Goal: Task Accomplishment & Management: Use online tool/utility

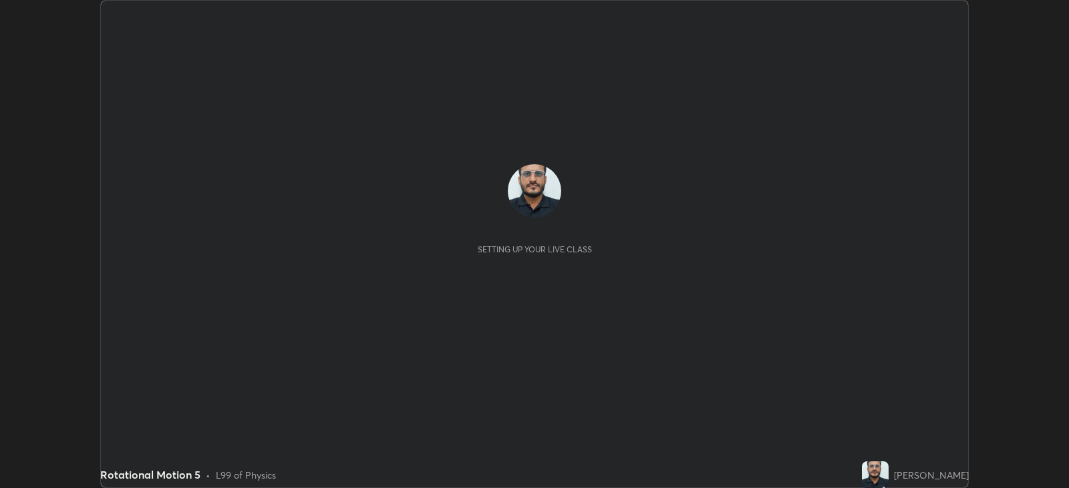
scroll to position [488, 1069]
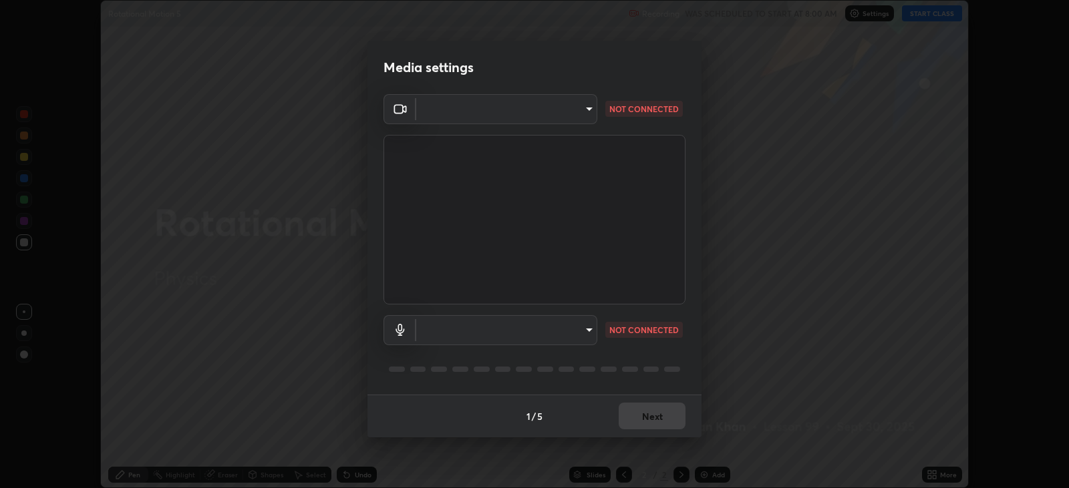
type input "67417adfccfa8b42c30ef4407fe4a6c493a28e79373338af571501226f50bce5"
type input "default"
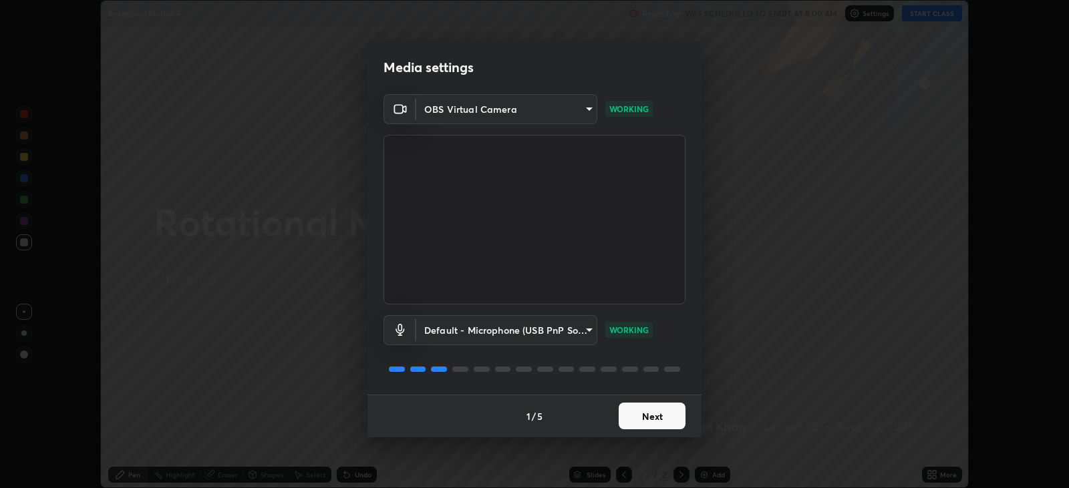
click at [644, 422] on button "Next" at bounding box center [652, 416] width 67 height 27
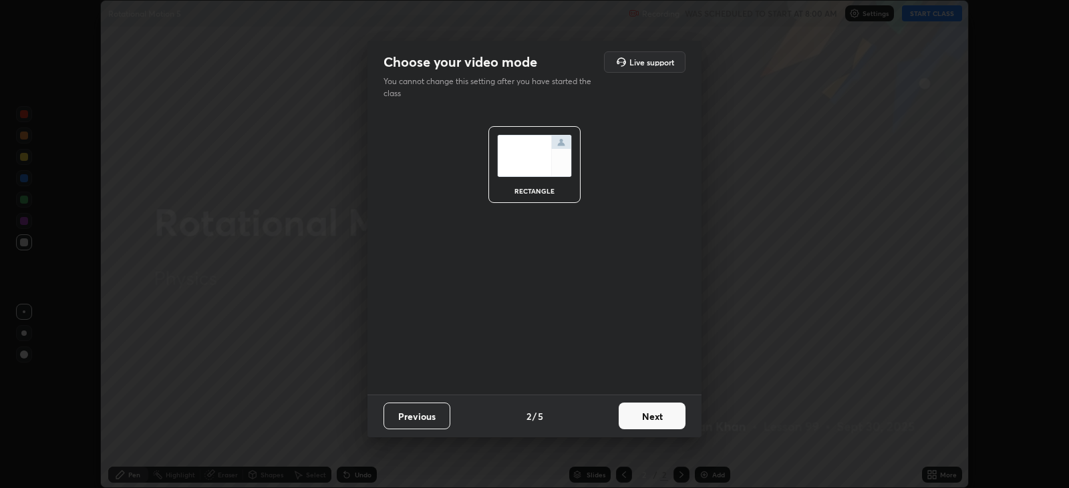
click at [644, 421] on button "Next" at bounding box center [652, 416] width 67 height 27
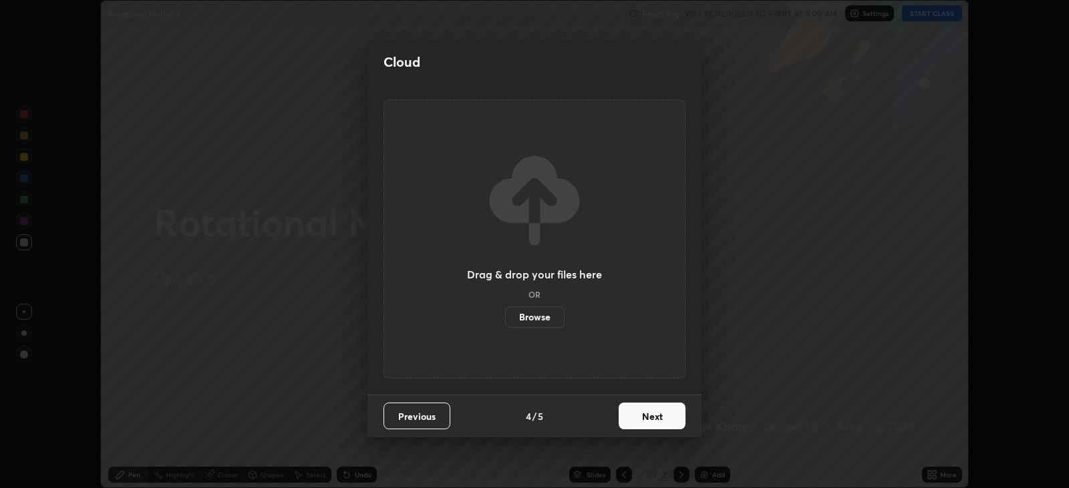
click at [646, 416] on button "Next" at bounding box center [652, 416] width 67 height 27
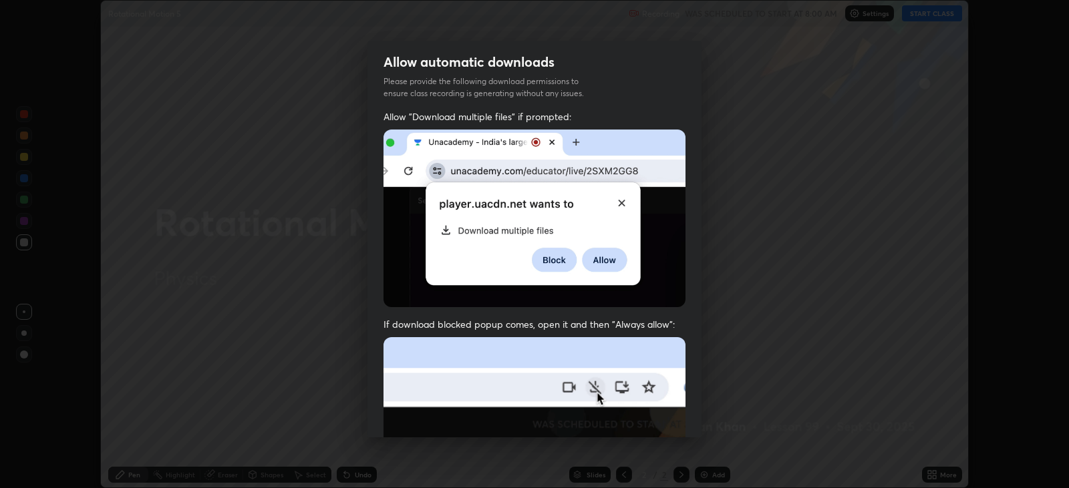
click at [647, 416] on img at bounding box center [535, 483] width 302 height 292
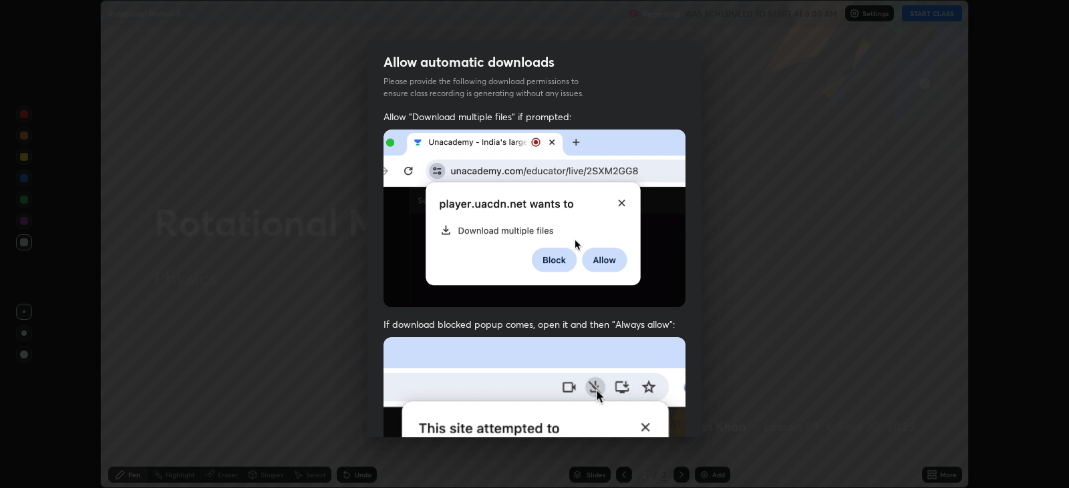
click at [645, 415] on img at bounding box center [535, 483] width 302 height 292
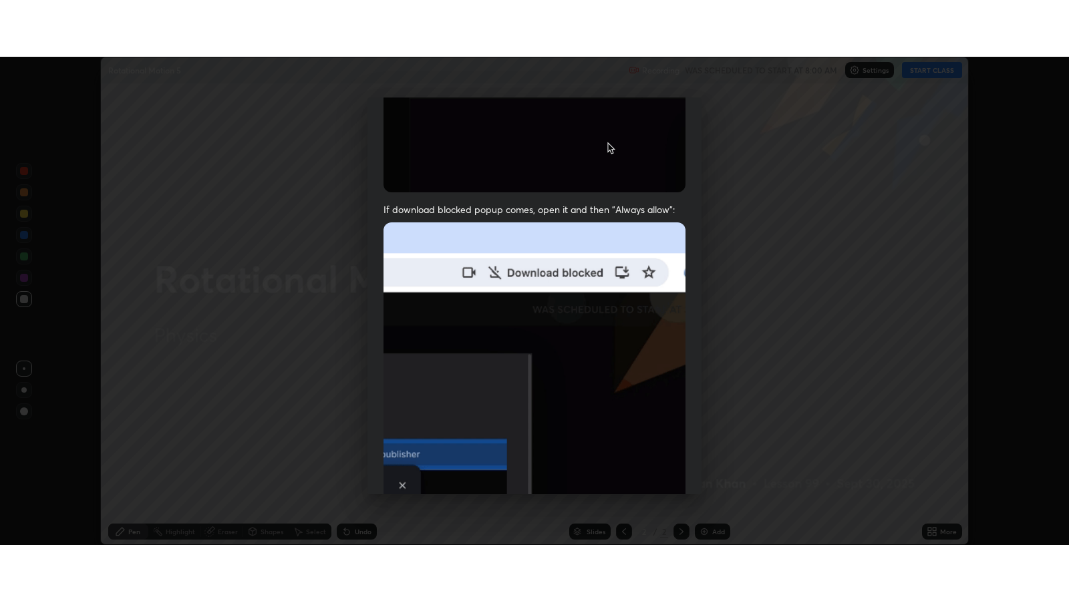
scroll to position [271, 0]
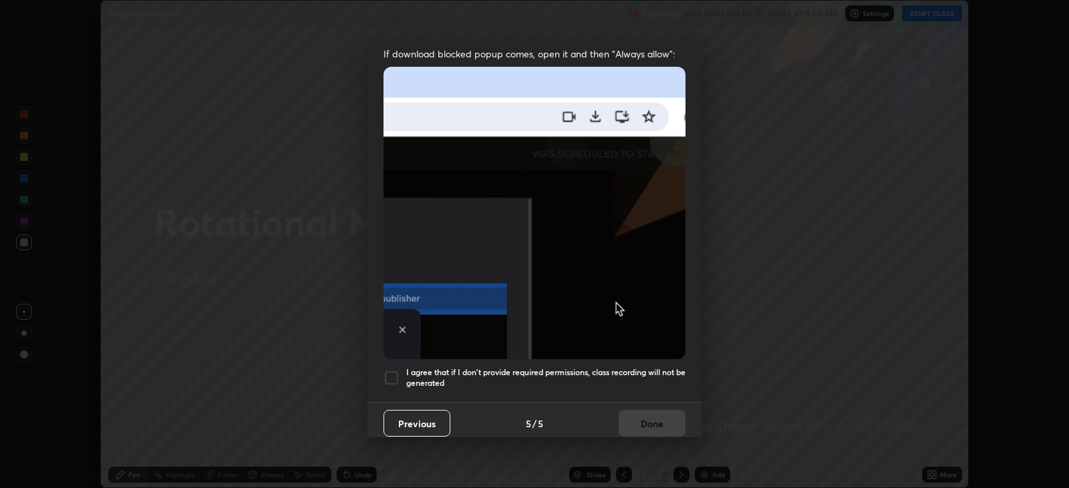
click at [392, 370] on div at bounding box center [392, 378] width 16 height 16
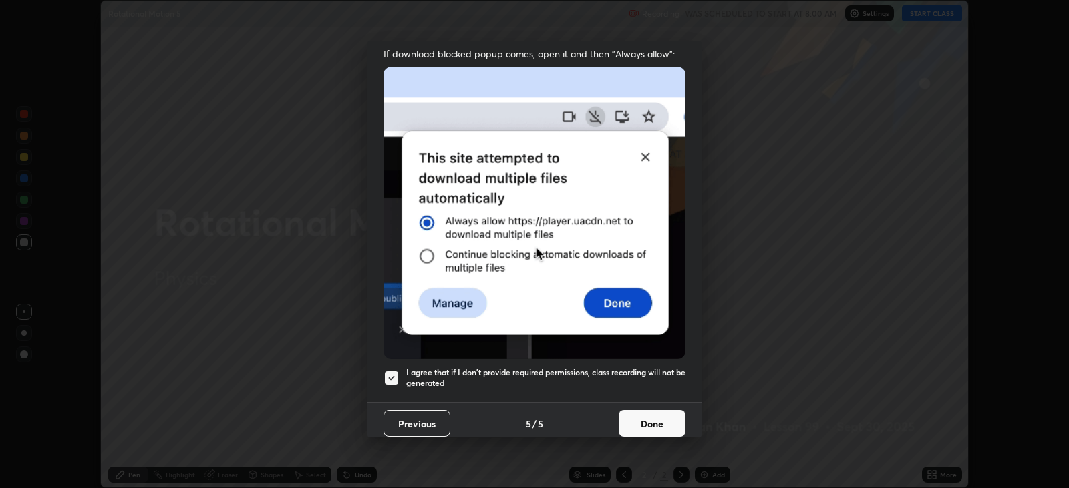
click at [652, 417] on button "Done" at bounding box center [652, 423] width 67 height 27
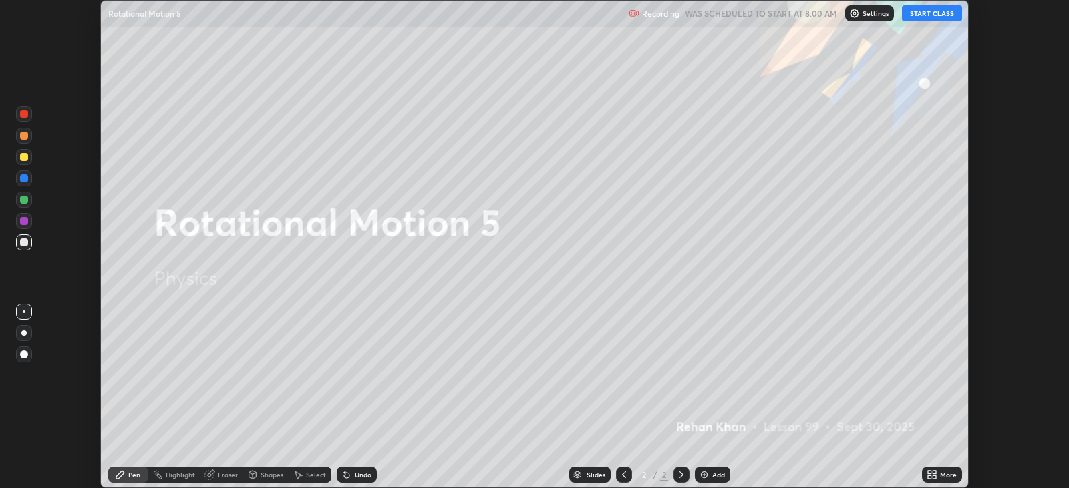
click at [925, 15] on button "START CLASS" at bounding box center [932, 13] width 60 height 16
click at [945, 478] on div "More" at bounding box center [948, 475] width 17 height 7
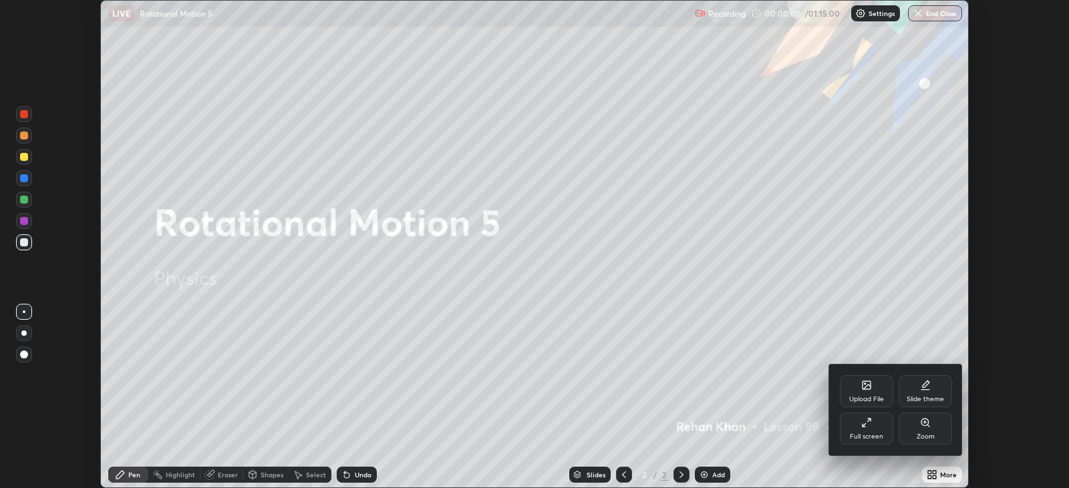
click at [873, 435] on div "Full screen" at bounding box center [866, 437] width 33 height 7
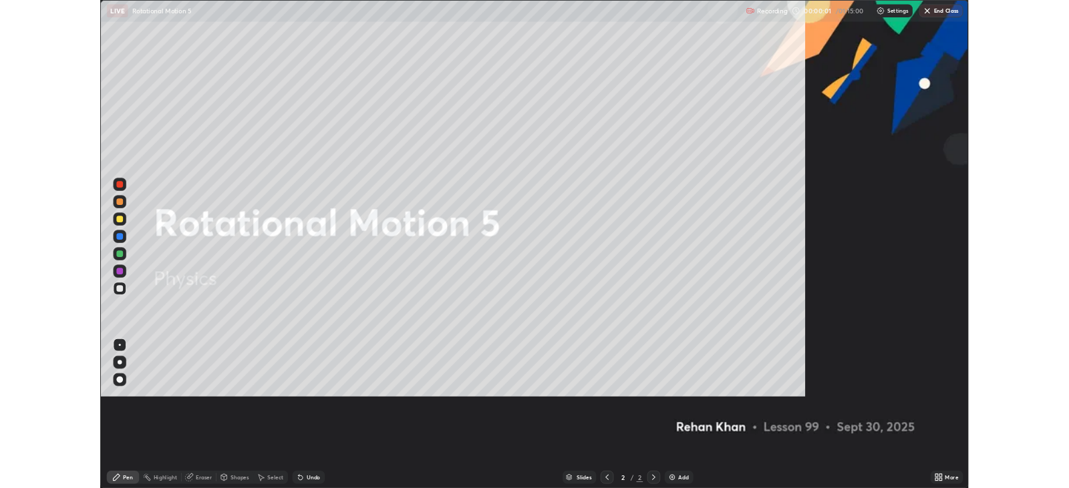
scroll to position [601, 1069]
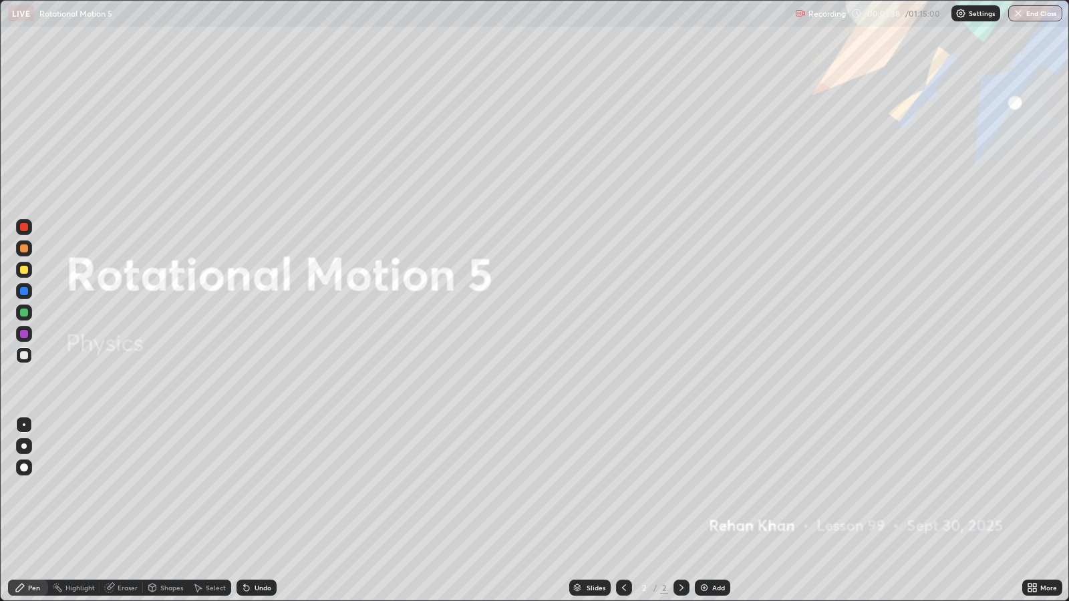
click at [23, 446] on div at bounding box center [23, 446] width 5 height 5
click at [26, 359] on div at bounding box center [24, 355] width 16 height 16
click at [712, 488] on div "Add" at bounding box center [718, 588] width 13 height 7
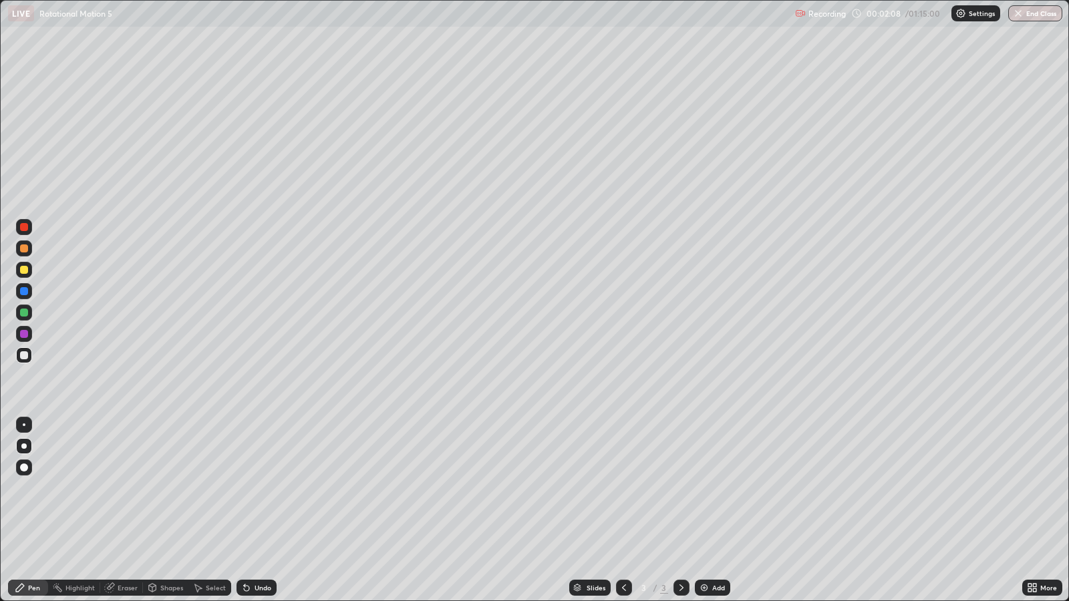
click at [23, 270] on div at bounding box center [24, 270] width 8 height 8
click at [24, 352] on div at bounding box center [24, 356] width 8 height 8
click at [23, 295] on div at bounding box center [24, 291] width 8 height 8
click at [21, 354] on div at bounding box center [24, 356] width 8 height 8
click at [22, 267] on div at bounding box center [24, 270] width 8 height 8
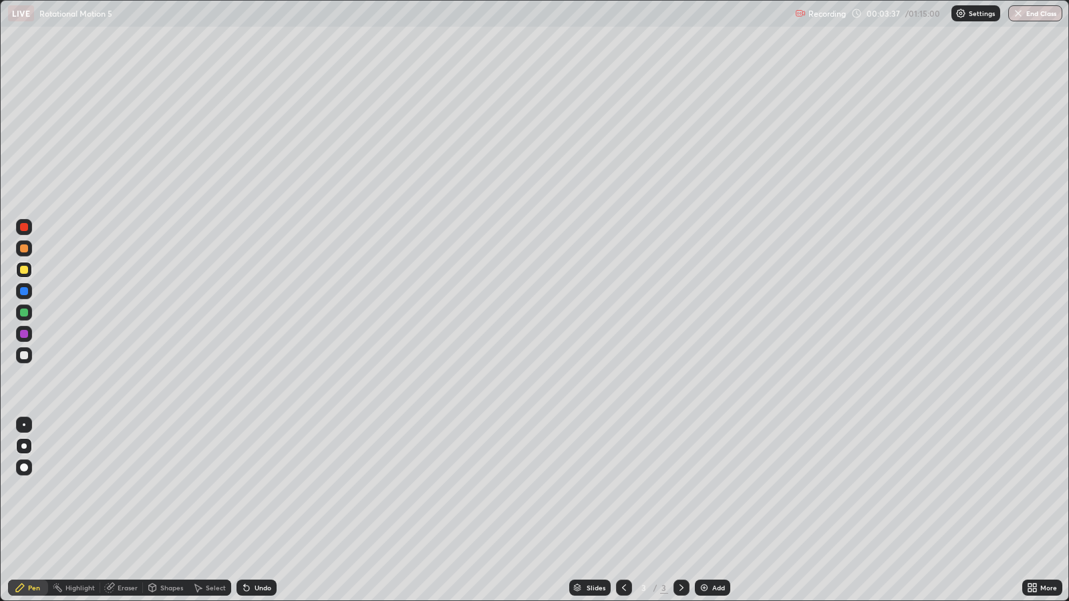
click at [23, 424] on div at bounding box center [24, 425] width 3 height 3
click at [22, 293] on div at bounding box center [24, 291] width 8 height 8
click at [23, 359] on div at bounding box center [24, 356] width 8 height 8
click at [23, 446] on div at bounding box center [23, 446] width 5 height 5
click at [23, 271] on div at bounding box center [24, 270] width 8 height 8
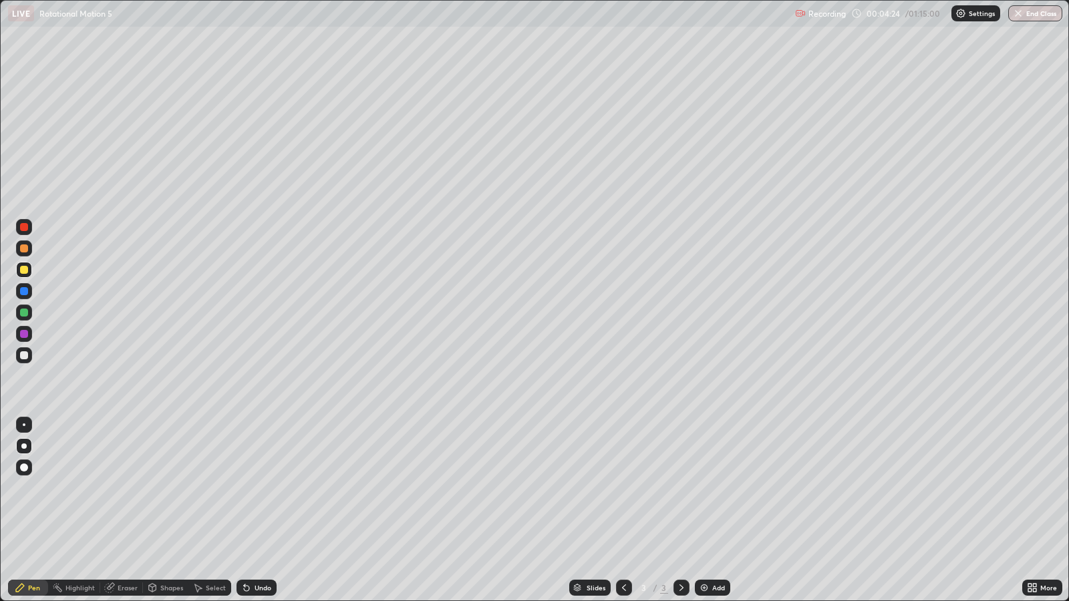
click at [23, 424] on div at bounding box center [24, 425] width 3 height 3
click at [23, 356] on div at bounding box center [24, 356] width 8 height 8
click at [249, 488] on icon at bounding box center [246, 588] width 11 height 11
click at [22, 271] on div at bounding box center [24, 270] width 8 height 8
click at [25, 356] on div at bounding box center [24, 356] width 8 height 8
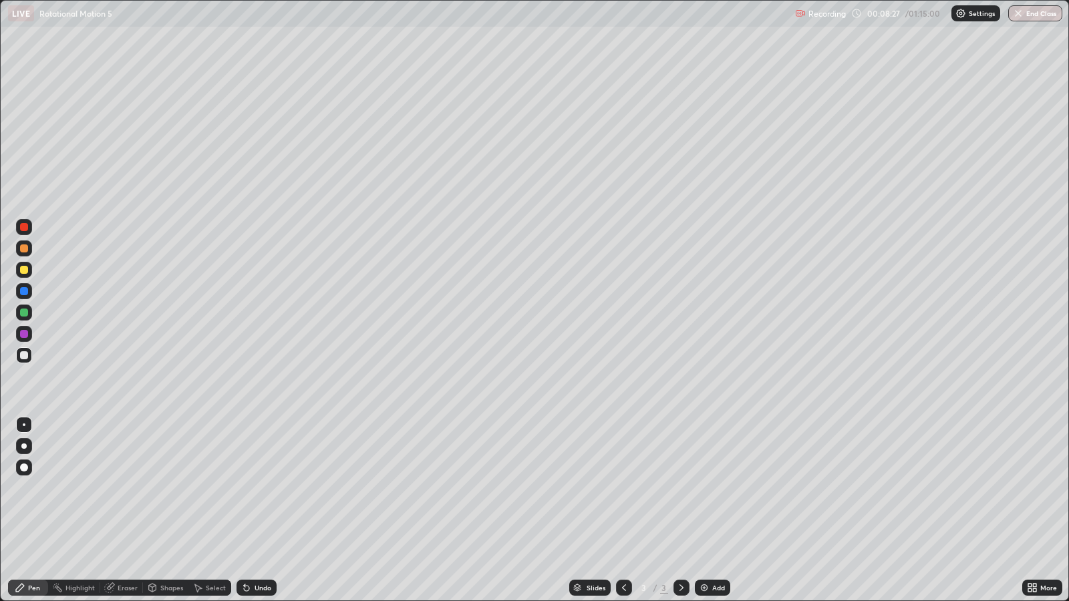
click at [249, 488] on div "Undo" at bounding box center [257, 588] width 40 height 16
click at [23, 270] on div at bounding box center [24, 270] width 8 height 8
click at [1042, 488] on div "More" at bounding box center [1042, 588] width 40 height 16
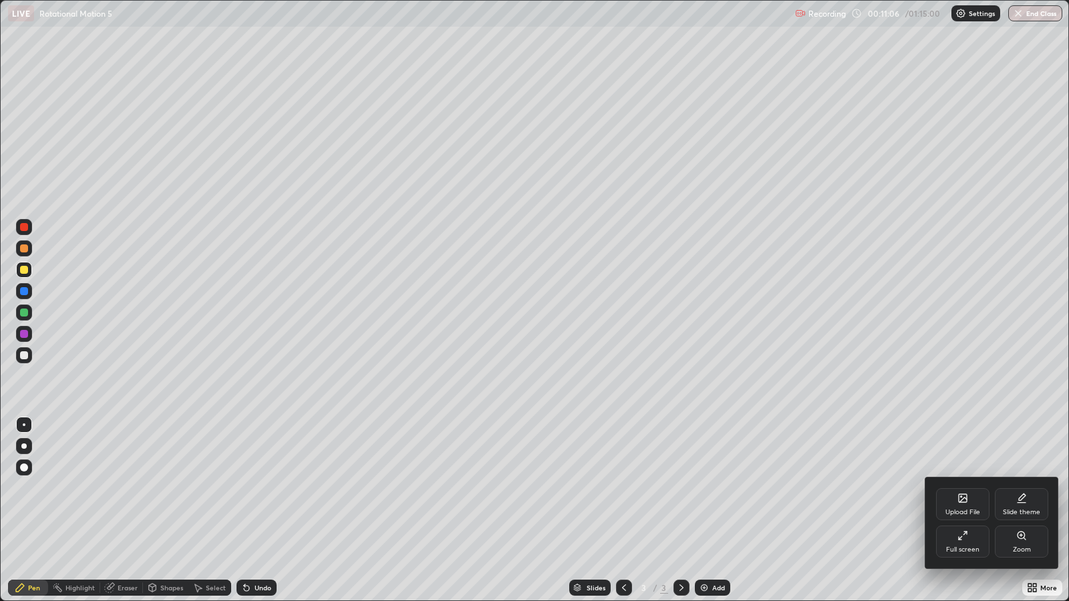
click at [960, 488] on div "Full screen" at bounding box center [962, 542] width 53 height 32
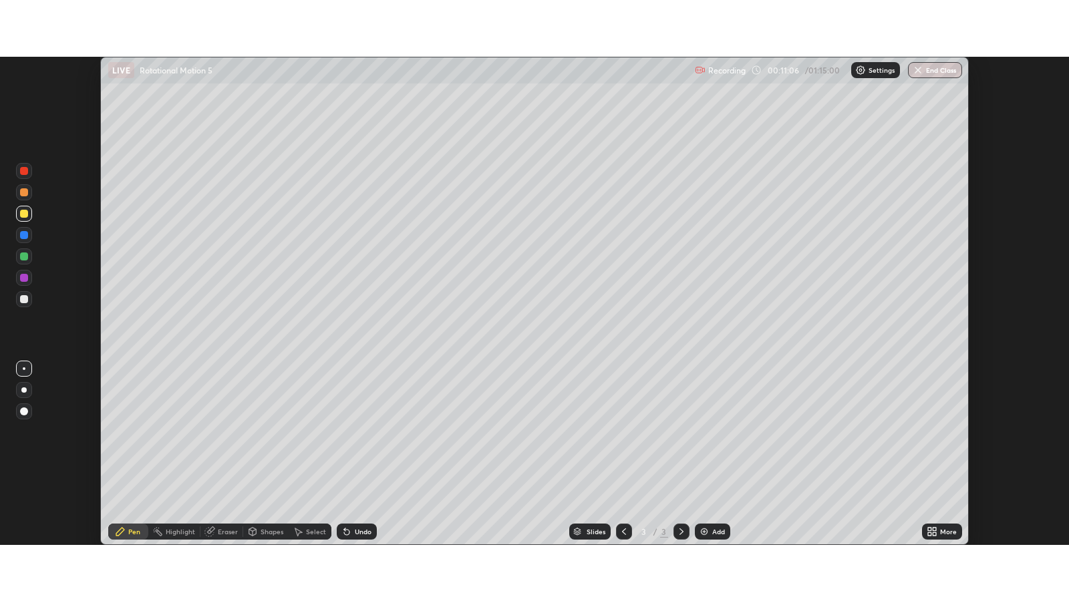
scroll to position [66337, 65756]
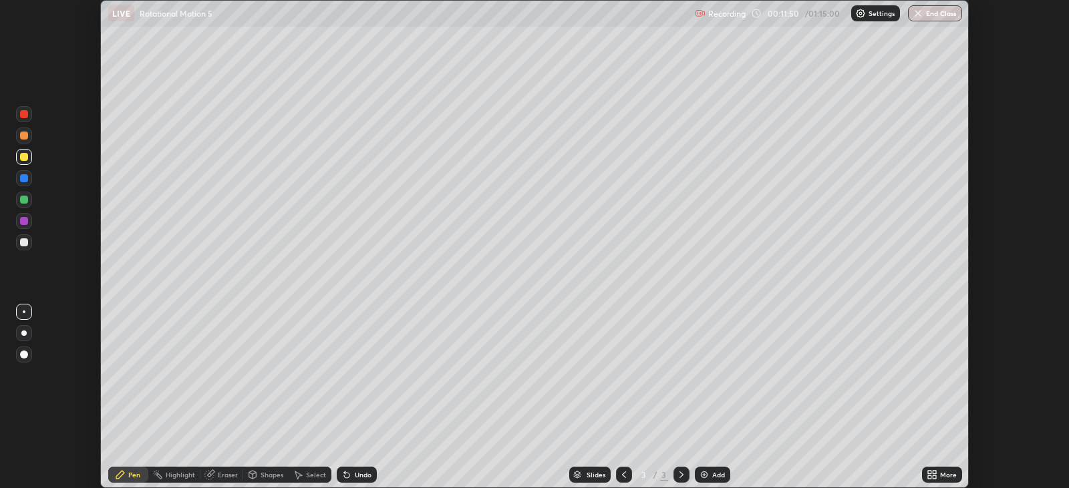
click at [934, 477] on icon at bounding box center [934, 477] width 3 height 3
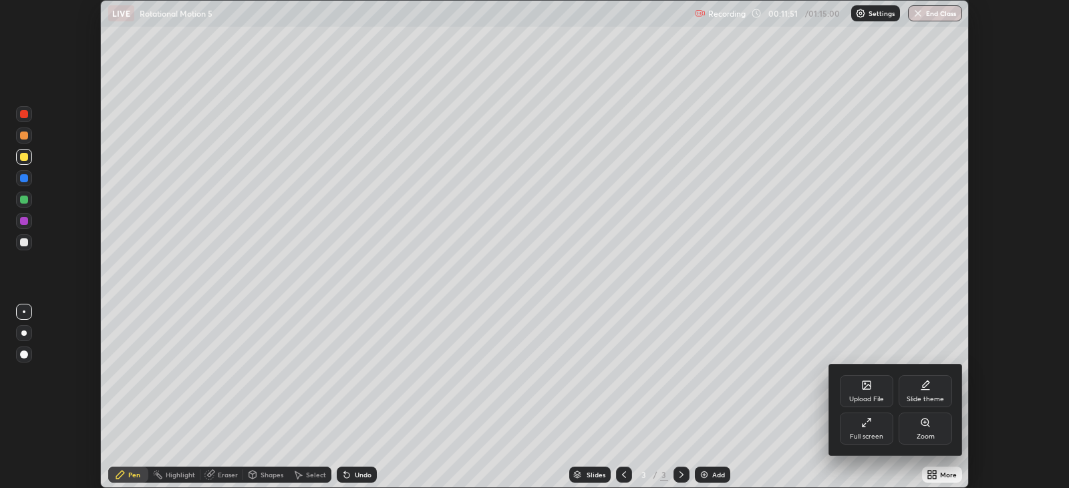
click at [880, 438] on div "Full screen" at bounding box center [866, 437] width 33 height 7
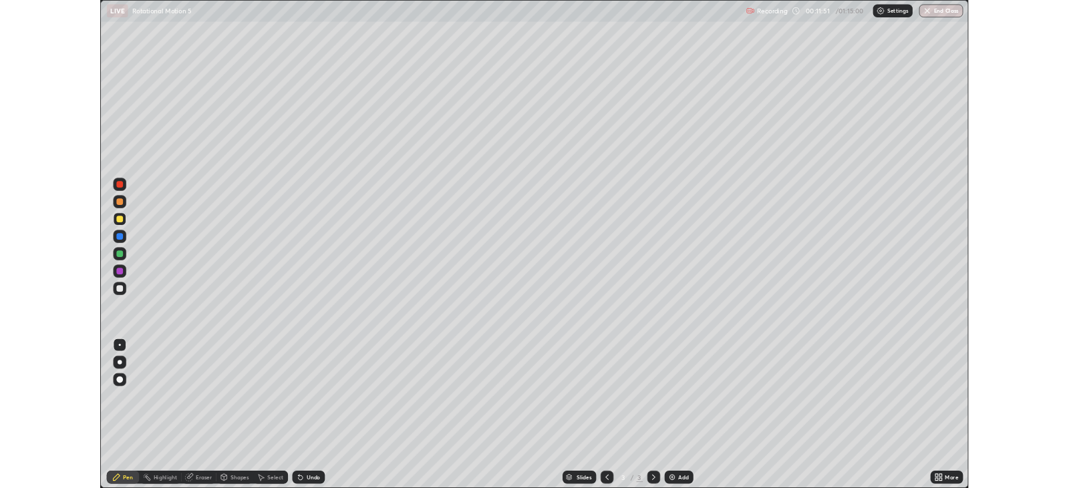
scroll to position [601, 1069]
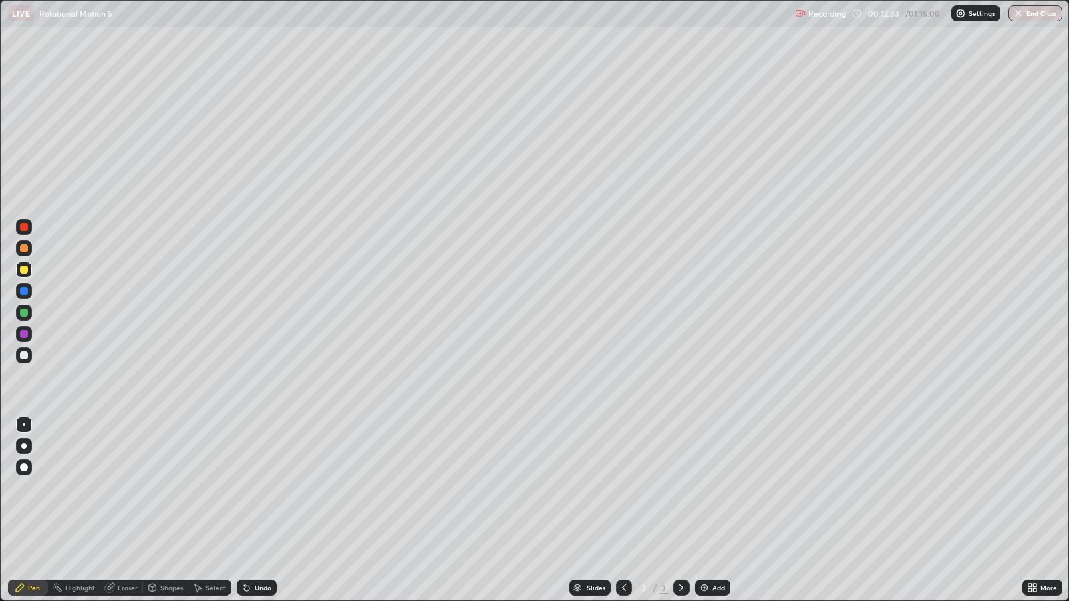
click at [0, 321] on div "Setting up your live class" at bounding box center [534, 300] width 1069 height 601
click at [23, 270] on div at bounding box center [24, 270] width 8 height 8
click at [713, 488] on div "Add" at bounding box center [718, 588] width 13 height 7
click at [22, 354] on div at bounding box center [24, 356] width 8 height 8
click at [23, 356] on div at bounding box center [24, 356] width 8 height 8
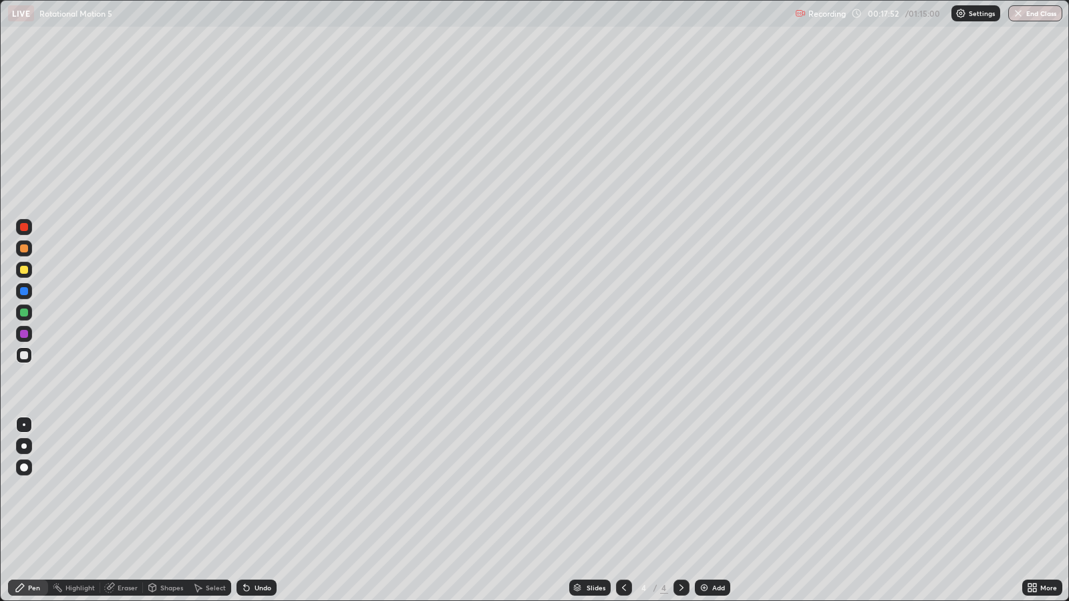
click at [259, 488] on div "Undo" at bounding box center [263, 588] width 17 height 7
click at [257, 488] on div "Undo" at bounding box center [263, 588] width 17 height 7
click at [258, 488] on div "Undo" at bounding box center [263, 588] width 17 height 7
click at [257, 488] on div "Undo" at bounding box center [263, 588] width 17 height 7
click at [23, 270] on div at bounding box center [24, 270] width 8 height 8
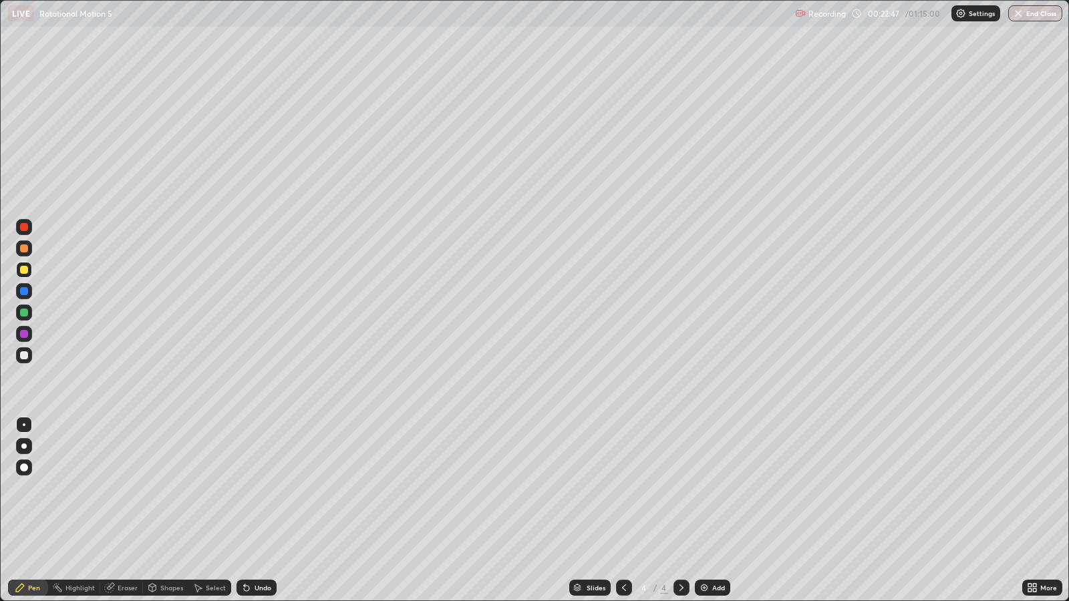
click at [25, 354] on div at bounding box center [24, 356] width 8 height 8
click at [709, 488] on div "Add" at bounding box center [712, 588] width 35 height 16
click at [25, 357] on div at bounding box center [24, 356] width 8 height 8
click at [21, 292] on div at bounding box center [24, 291] width 8 height 8
click at [20, 268] on div at bounding box center [24, 270] width 8 height 8
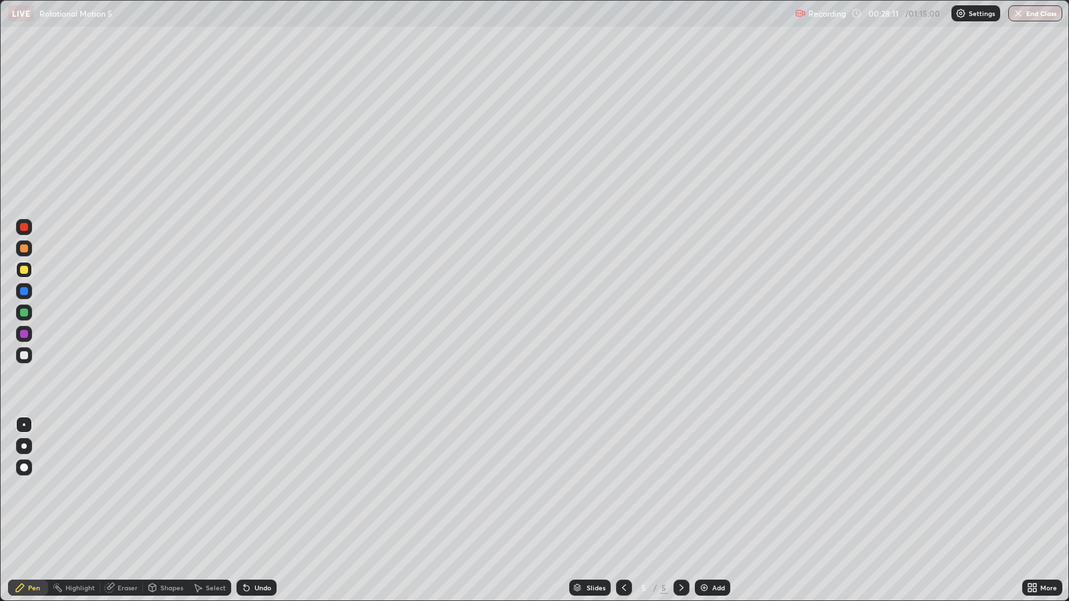
click at [257, 488] on div "Undo" at bounding box center [263, 588] width 17 height 7
click at [261, 488] on div "Undo" at bounding box center [257, 588] width 40 height 16
click at [21, 251] on div at bounding box center [24, 249] width 8 height 8
click at [23, 313] on div at bounding box center [24, 313] width 8 height 8
click at [210, 488] on div "Select" at bounding box center [216, 588] width 20 height 7
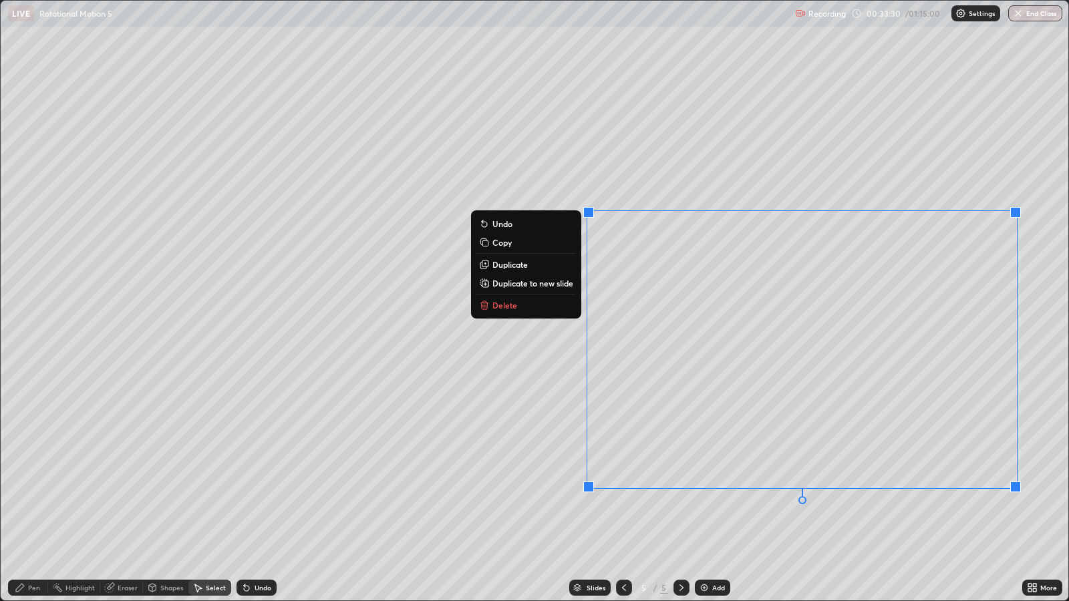
click at [536, 280] on p "Duplicate to new slide" at bounding box center [533, 283] width 81 height 11
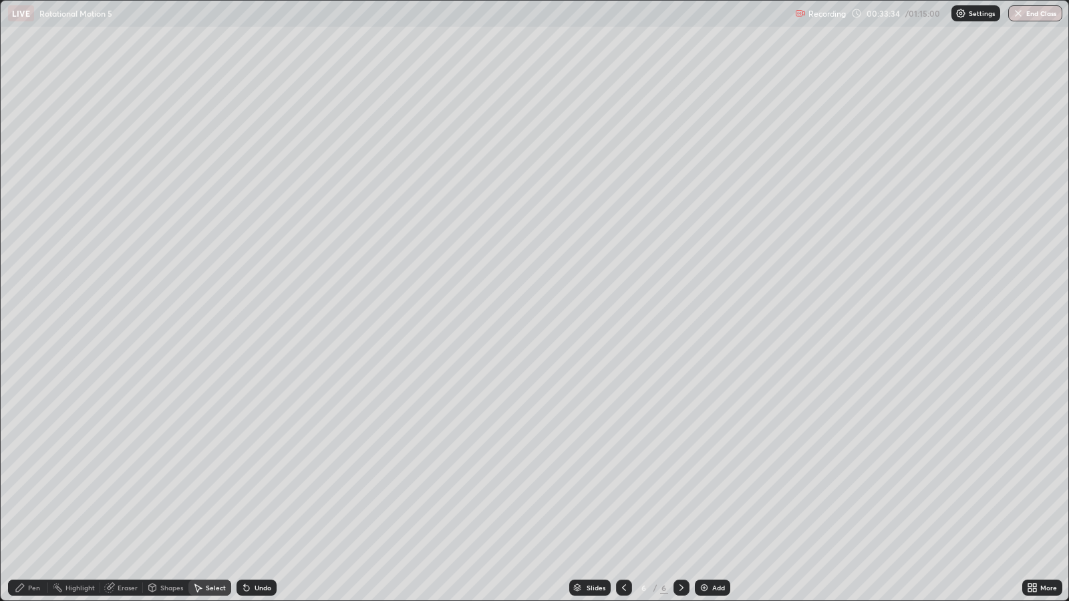
click at [33, 488] on div "Pen" at bounding box center [34, 588] width 12 height 7
click at [23, 445] on div at bounding box center [23, 446] width 5 height 5
click at [21, 356] on div at bounding box center [24, 356] width 8 height 8
click at [20, 247] on div at bounding box center [24, 249] width 8 height 8
click at [25, 357] on div at bounding box center [24, 356] width 8 height 8
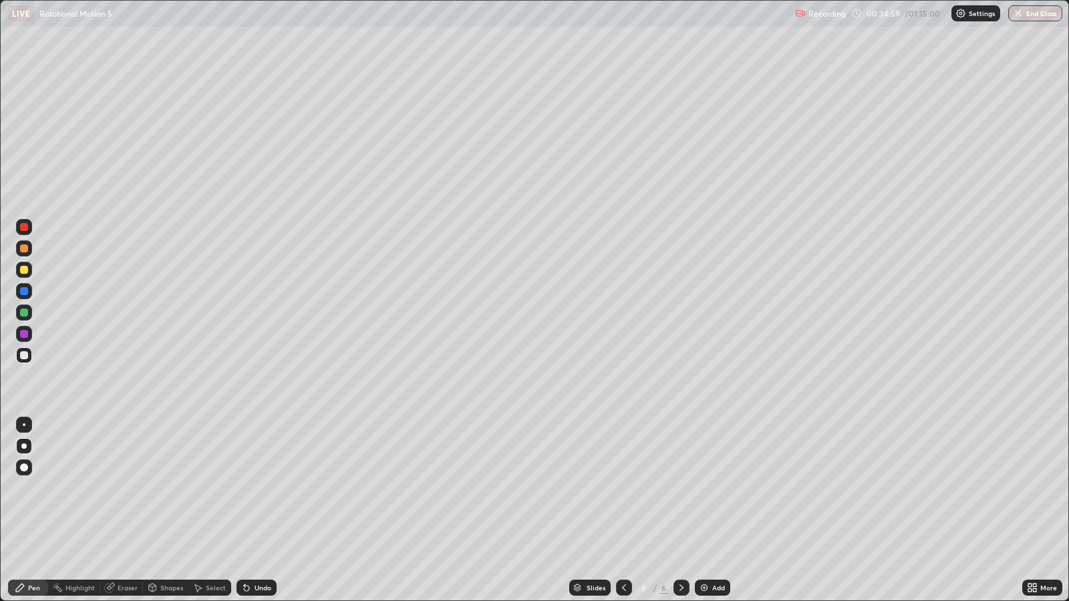
click at [21, 249] on div at bounding box center [24, 249] width 8 height 8
click at [21, 356] on div at bounding box center [24, 356] width 8 height 8
click at [23, 250] on div at bounding box center [24, 249] width 8 height 8
click at [21, 357] on div at bounding box center [24, 356] width 8 height 8
click at [23, 291] on div at bounding box center [24, 291] width 8 height 8
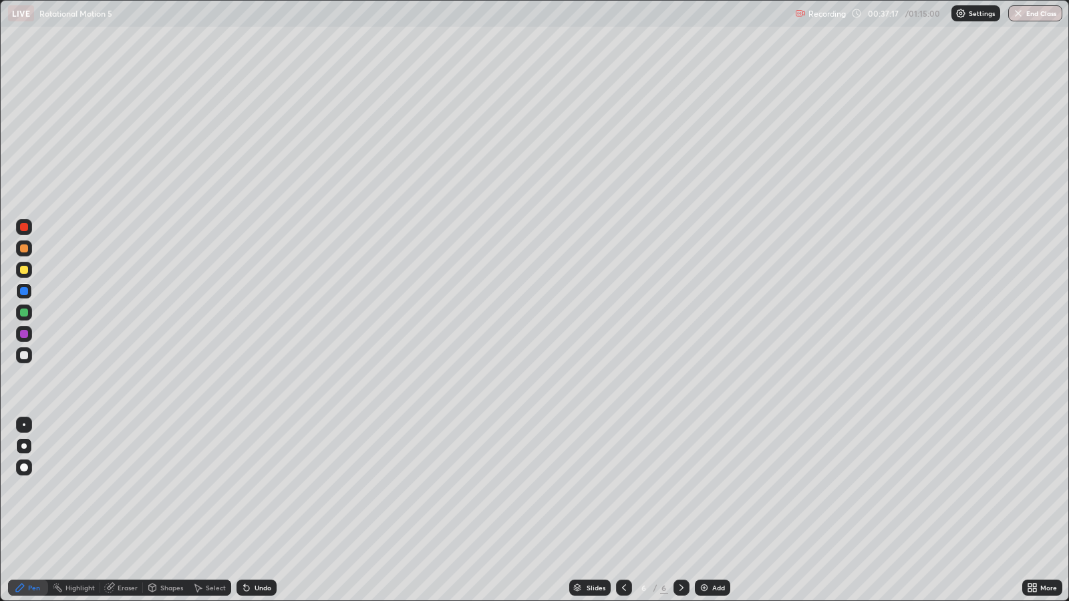
click at [23, 357] on div at bounding box center [24, 356] width 8 height 8
click at [21, 271] on div at bounding box center [24, 270] width 8 height 8
click at [22, 352] on div at bounding box center [24, 356] width 8 height 8
click at [27, 291] on div at bounding box center [24, 291] width 8 height 8
click at [23, 358] on div at bounding box center [24, 356] width 8 height 8
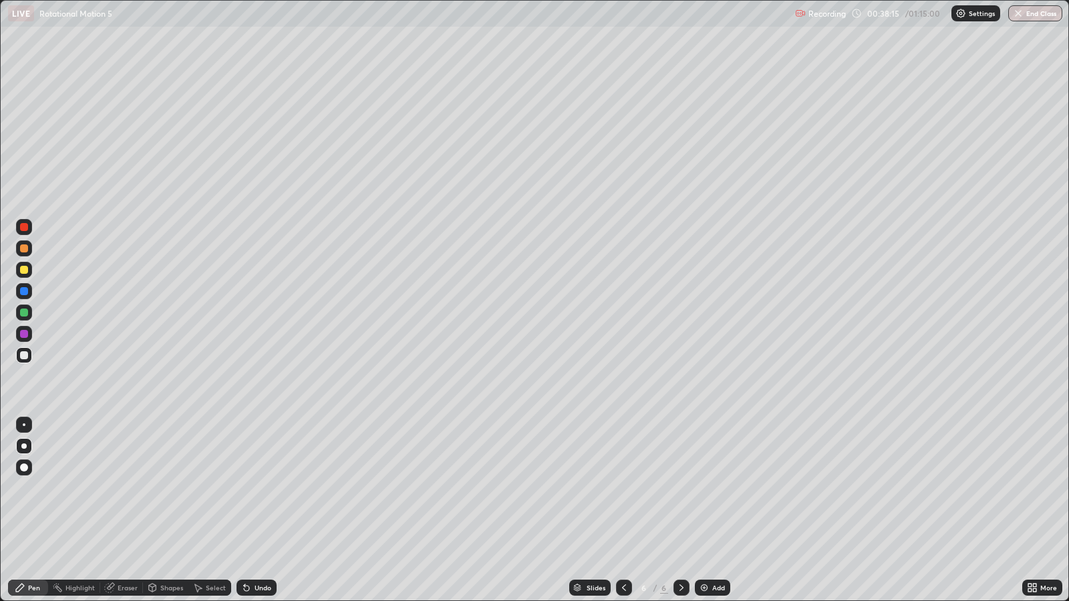
click at [21, 293] on div at bounding box center [24, 291] width 8 height 8
click at [23, 356] on div at bounding box center [24, 356] width 8 height 8
click at [22, 359] on div at bounding box center [24, 356] width 8 height 8
click at [24, 271] on div at bounding box center [24, 270] width 8 height 8
click at [23, 228] on div at bounding box center [24, 227] width 8 height 8
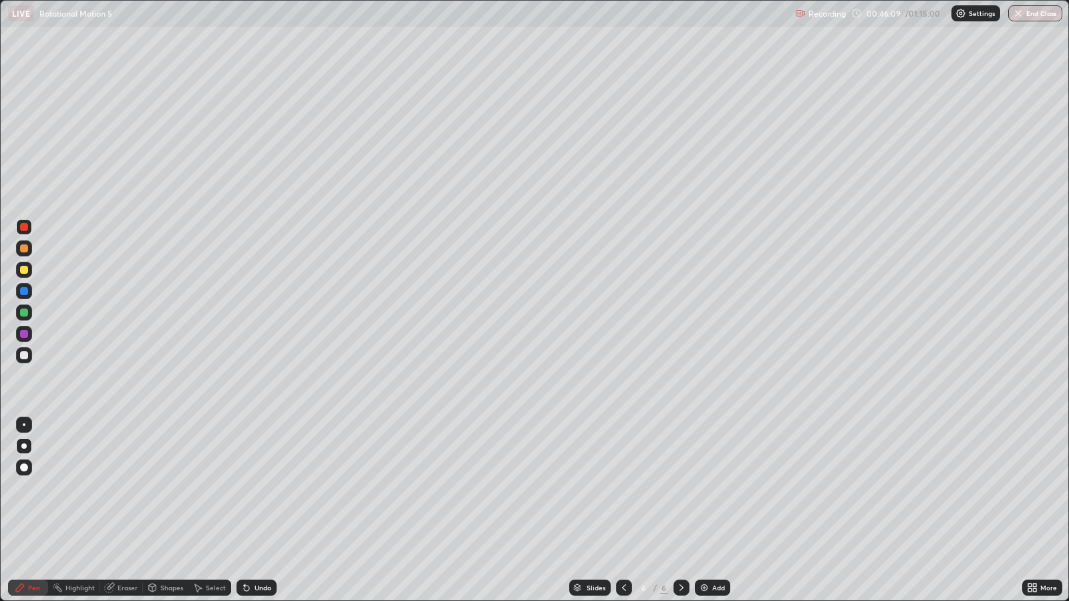
click at [710, 488] on div "Add" at bounding box center [712, 588] width 35 height 16
click at [23, 356] on div at bounding box center [24, 356] width 8 height 8
click at [717, 488] on div "Add" at bounding box center [718, 588] width 13 height 7
click at [26, 355] on div at bounding box center [24, 356] width 8 height 8
click at [700, 488] on img at bounding box center [704, 588] width 11 height 11
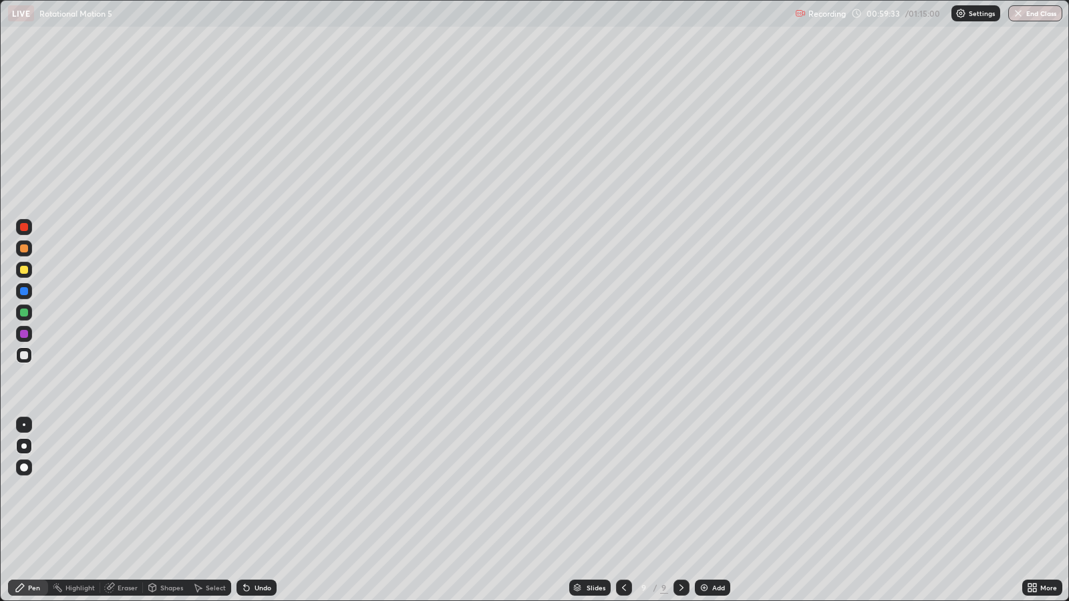
click at [22, 363] on div at bounding box center [24, 355] width 16 height 16
click at [22, 268] on div at bounding box center [24, 270] width 8 height 8
click at [27, 354] on div at bounding box center [24, 356] width 8 height 8
click at [23, 293] on div at bounding box center [24, 291] width 8 height 8
click at [23, 355] on div at bounding box center [24, 356] width 8 height 8
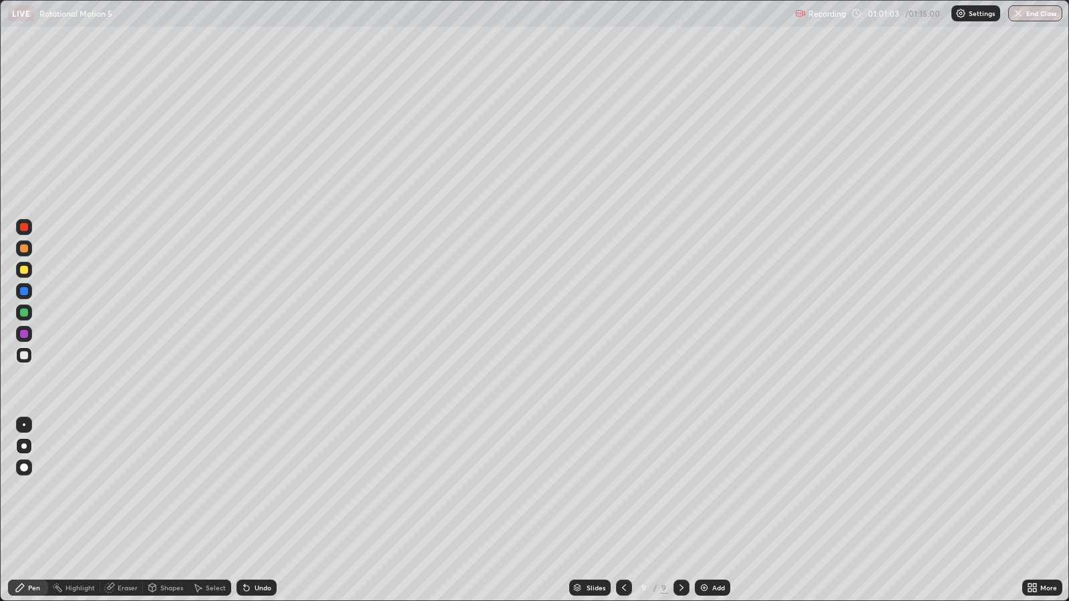
click at [24, 315] on div at bounding box center [24, 313] width 8 height 8
click at [21, 271] on div at bounding box center [24, 270] width 8 height 8
click at [267, 488] on div "Undo" at bounding box center [263, 588] width 17 height 7
click at [265, 488] on div "Undo" at bounding box center [263, 588] width 17 height 7
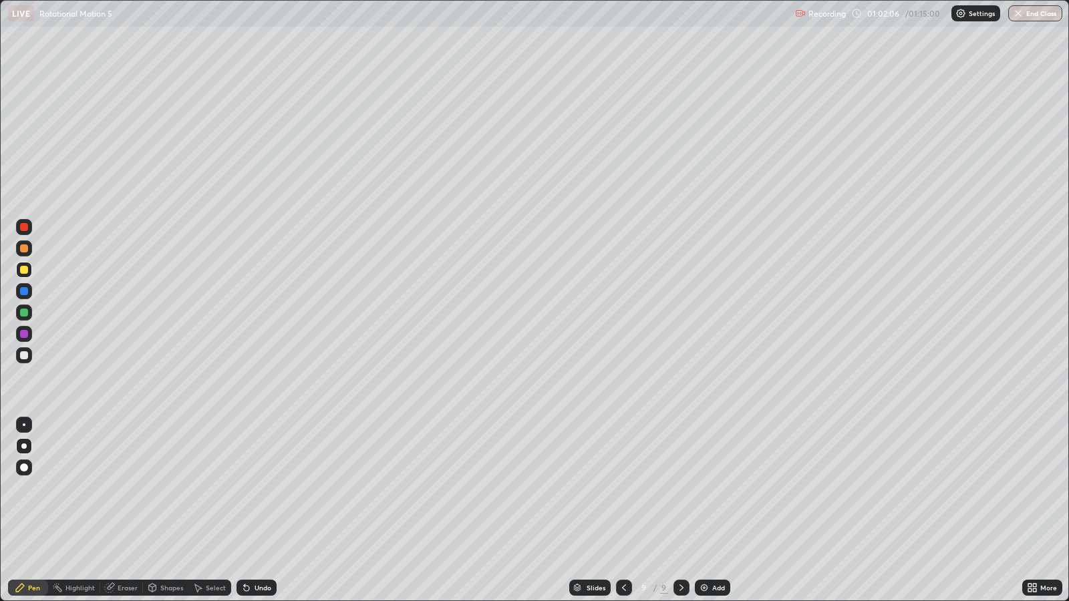
click at [265, 488] on div "Undo" at bounding box center [263, 588] width 17 height 7
click at [23, 314] on div at bounding box center [24, 313] width 8 height 8
click at [255, 488] on div "Undo" at bounding box center [263, 588] width 17 height 7
click at [259, 488] on div "Undo" at bounding box center [263, 588] width 17 height 7
click at [716, 488] on div "Add" at bounding box center [718, 588] width 13 height 7
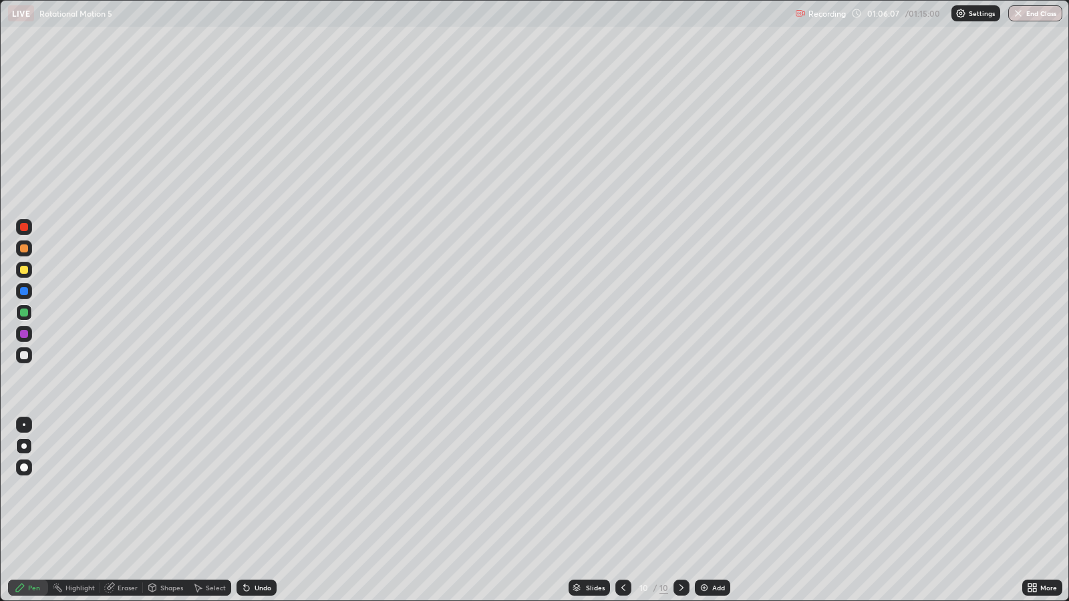
click at [23, 446] on div at bounding box center [23, 446] width 5 height 5
click at [28, 356] on div at bounding box center [24, 355] width 16 height 16
click at [1043, 488] on div "More" at bounding box center [1048, 588] width 17 height 7
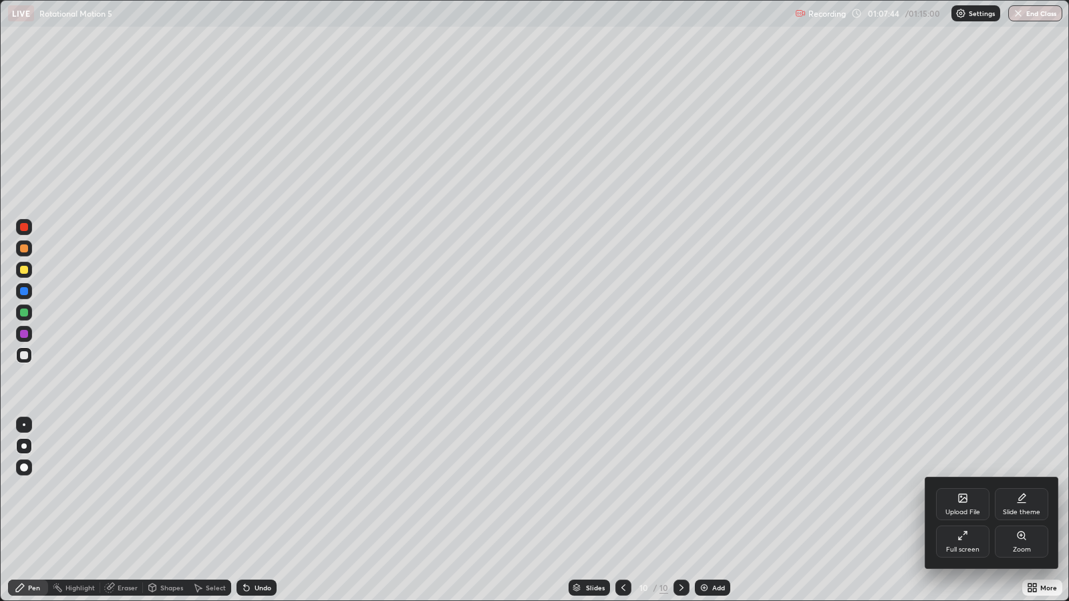
click at [952, 488] on div "Full screen" at bounding box center [962, 542] width 53 height 32
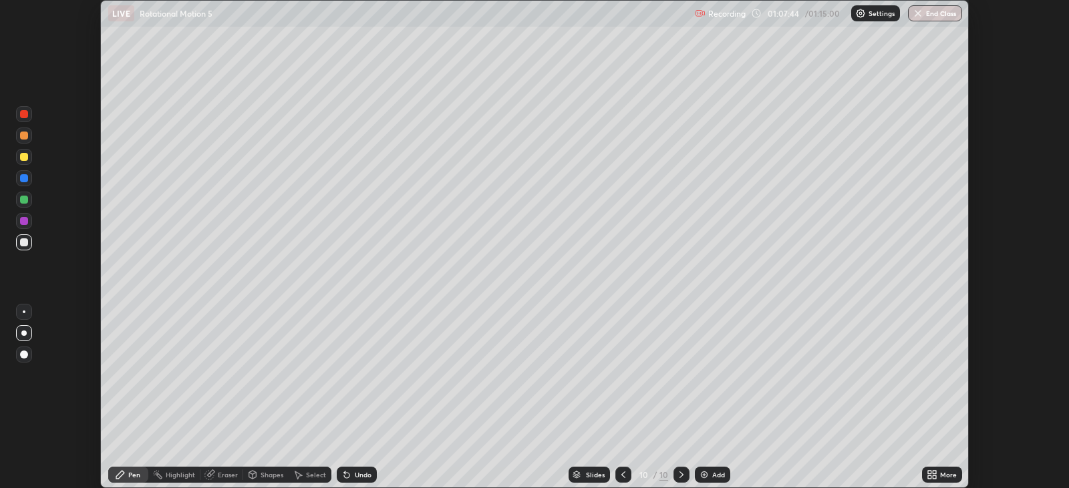
scroll to position [66337, 65756]
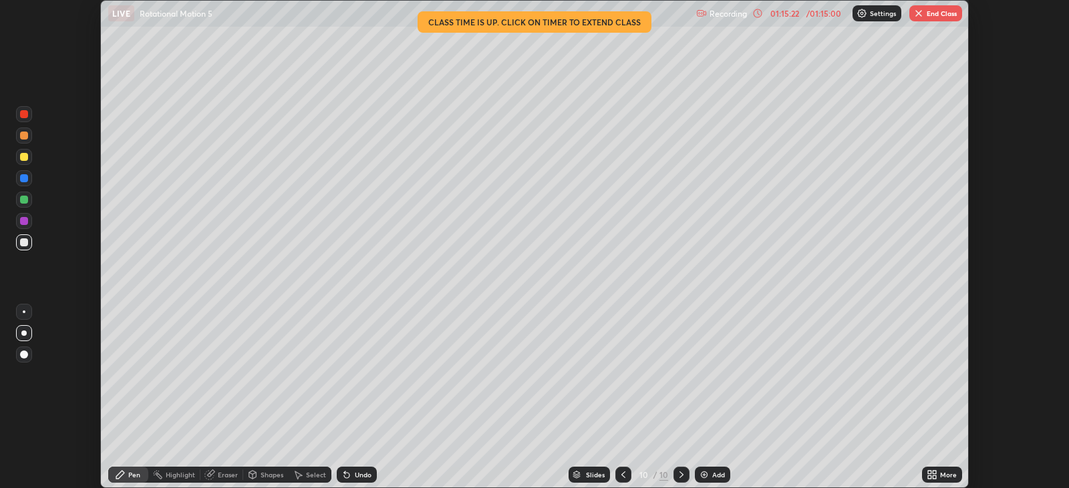
click at [932, 474] on icon at bounding box center [932, 475] width 11 height 11
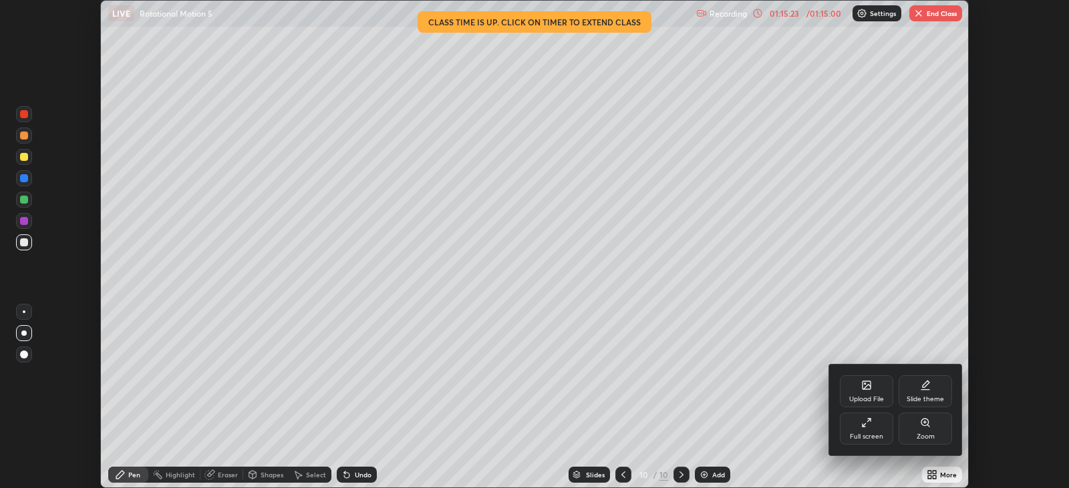
click at [569, 403] on div at bounding box center [534, 244] width 1069 height 488
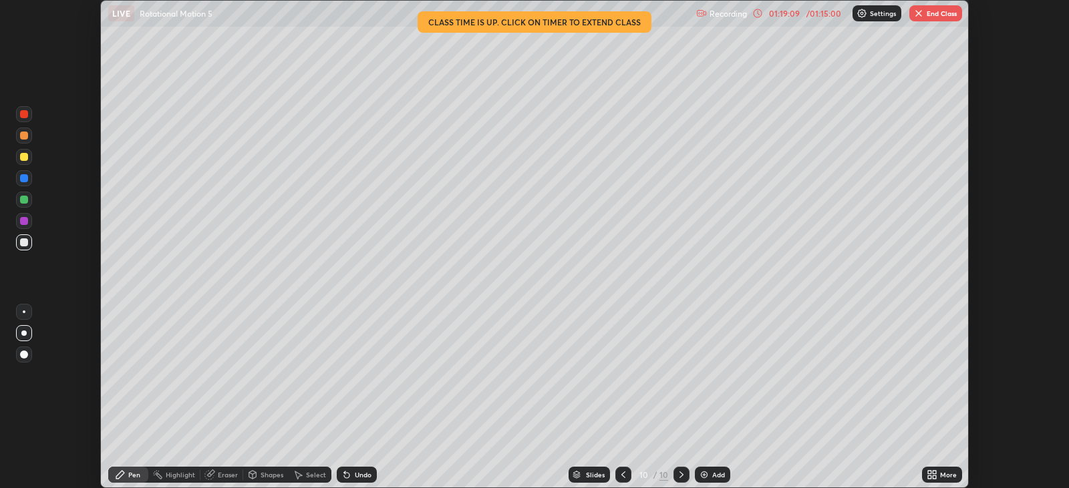
click at [926, 13] on button "End Class" at bounding box center [936, 13] width 53 height 16
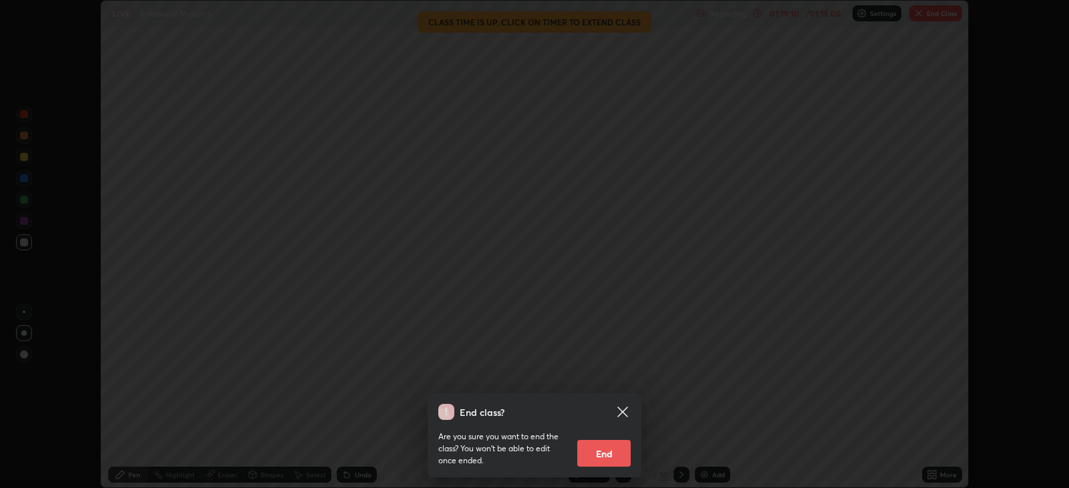
click at [613, 451] on button "End" at bounding box center [603, 453] width 53 height 27
